Goal: Information Seeking & Learning: Learn about a topic

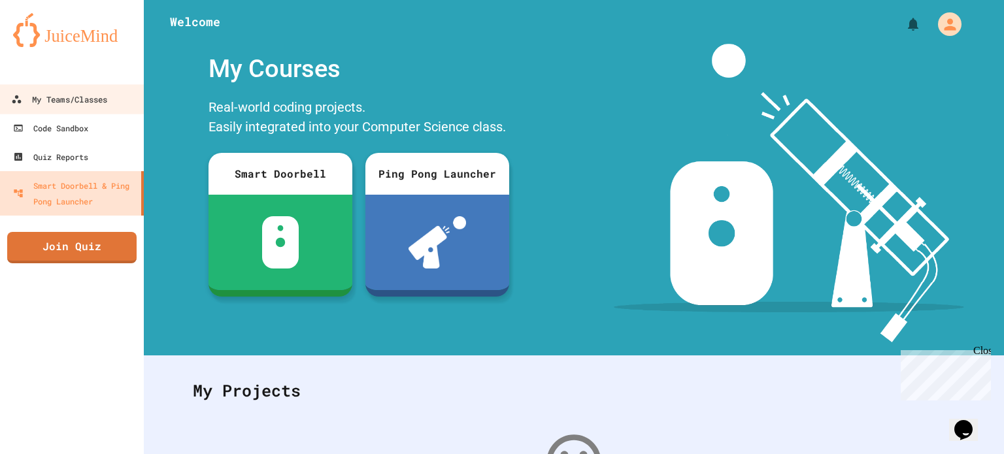
drag, startPoint x: 81, startPoint y: 101, endPoint x: 69, endPoint y: 13, distance: 89.1
click at [81, 101] on div "My Teams/Classes" at bounding box center [59, 100] width 96 height 16
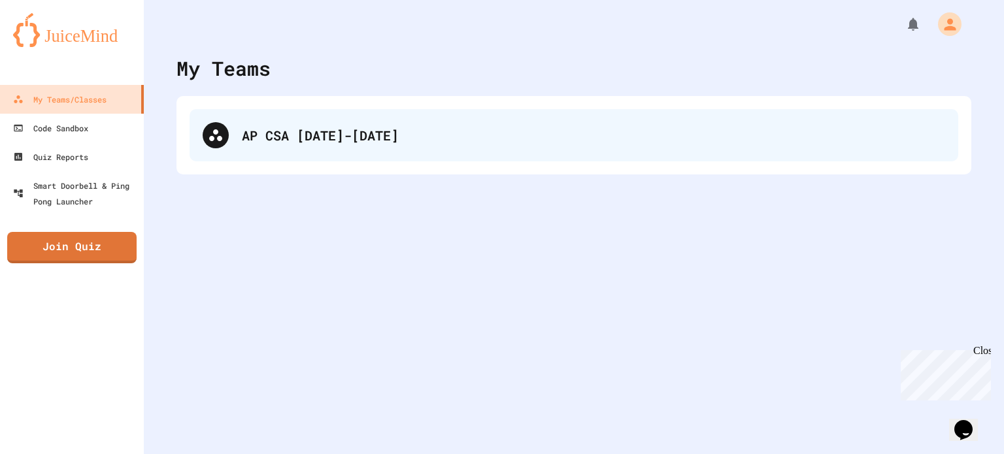
click at [296, 125] on div "AP CSA [DATE]-[DATE]" at bounding box center [574, 135] width 769 height 52
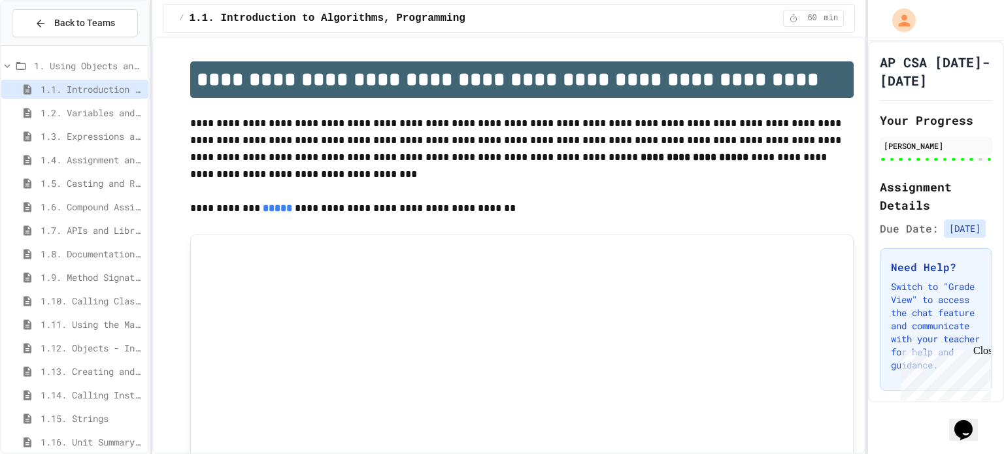
click at [78, 295] on span "1.10. Calling Class Methods" at bounding box center [92, 301] width 103 height 14
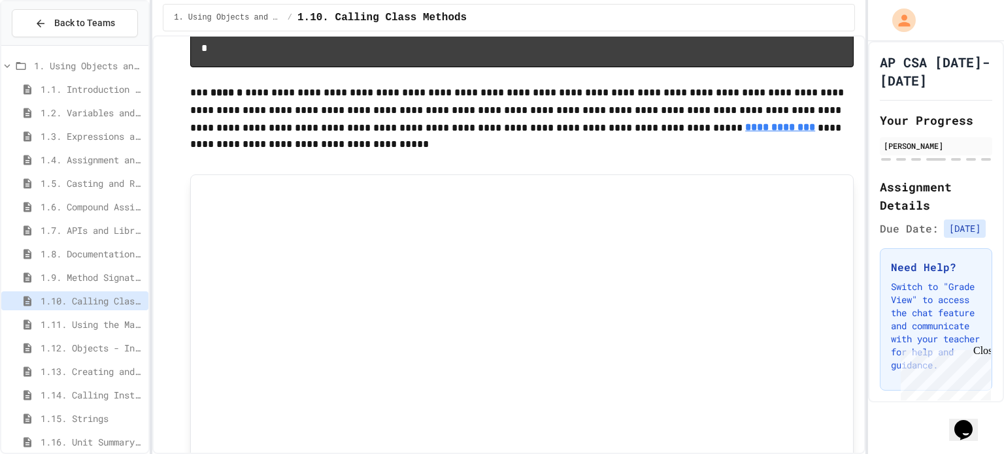
scroll to position [947, 0]
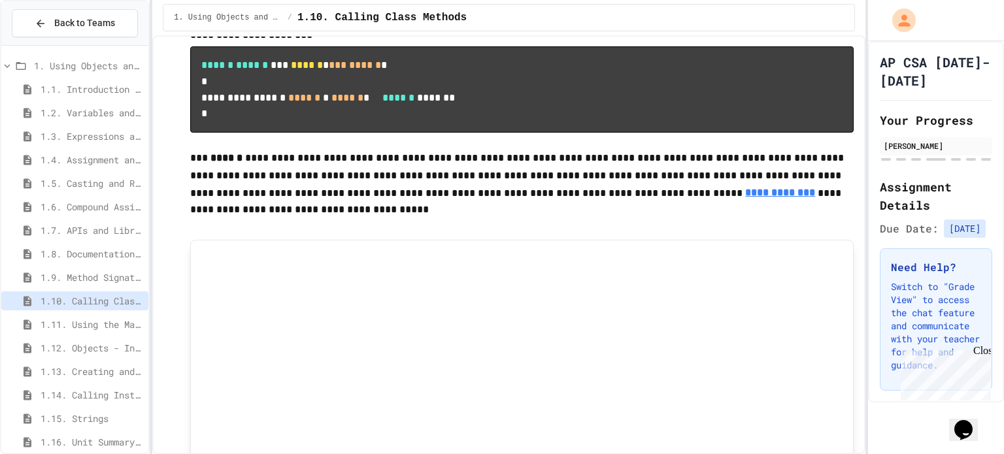
drag, startPoint x: 983, startPoint y: 354, endPoint x: 1790, endPoint y: 670, distance: 867.2
click at [983, 354] on div "Close" at bounding box center [982, 353] width 16 height 16
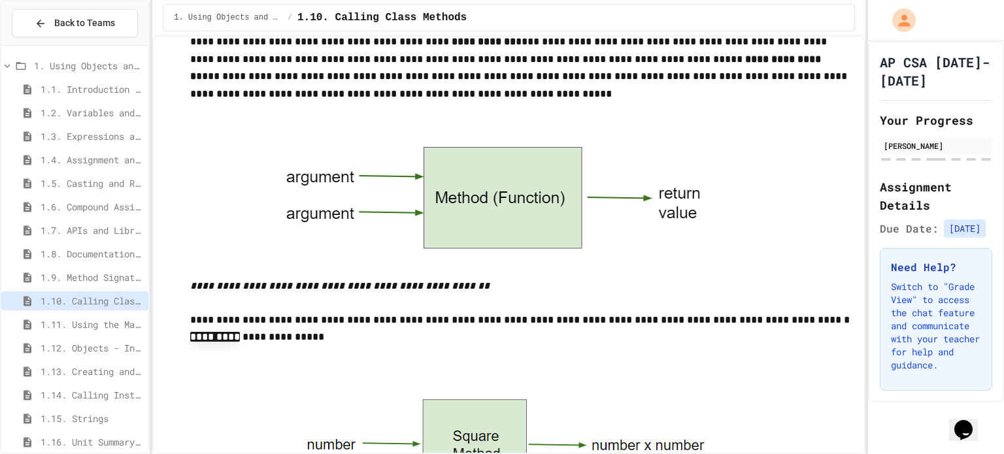
scroll to position [0, 0]
